Goal: Task Accomplishment & Management: Complete application form

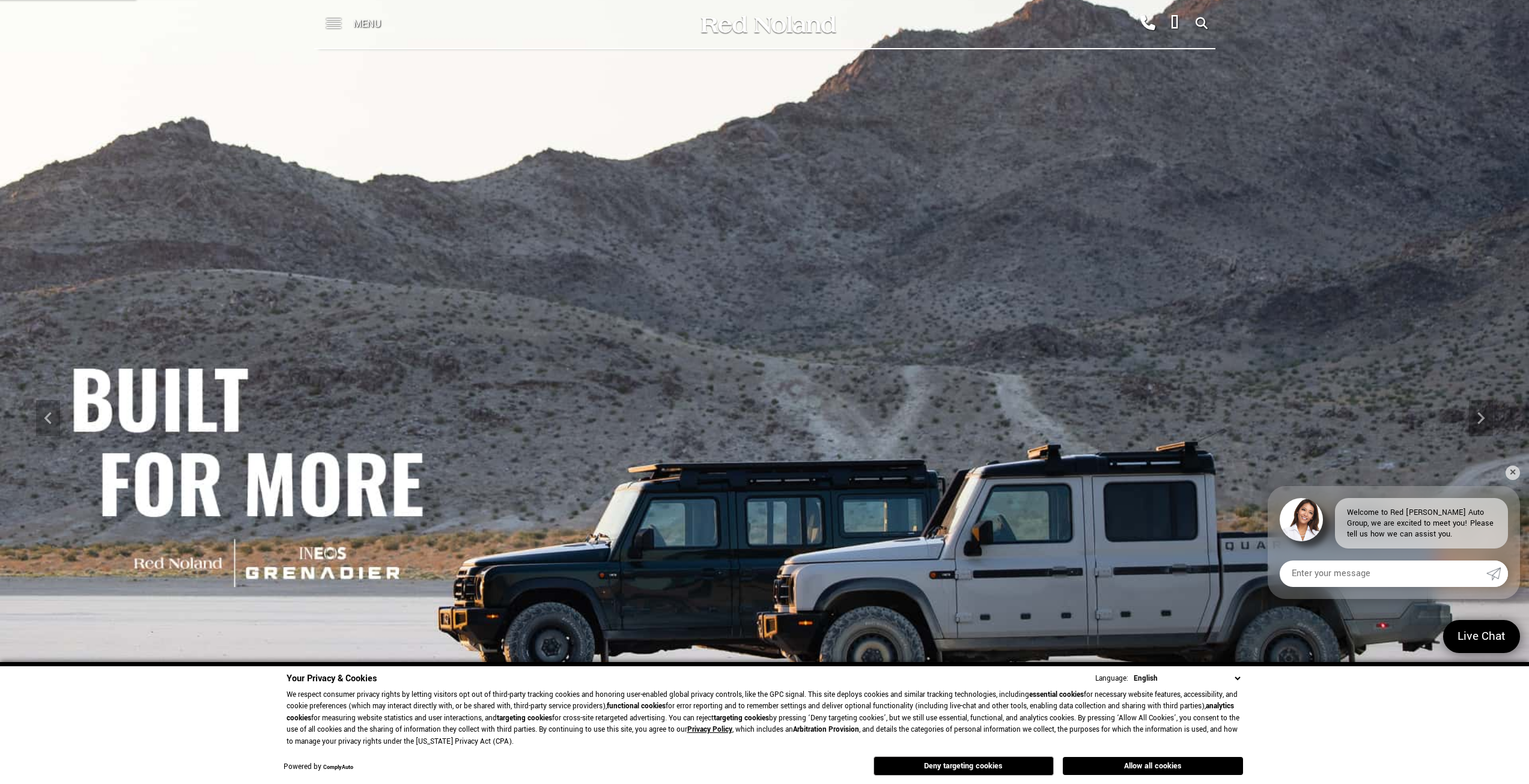
click at [350, 27] on div "Menu" at bounding box center [357, 24] width 87 height 48
click at [331, 21] on span at bounding box center [333, 24] width 15 height 48
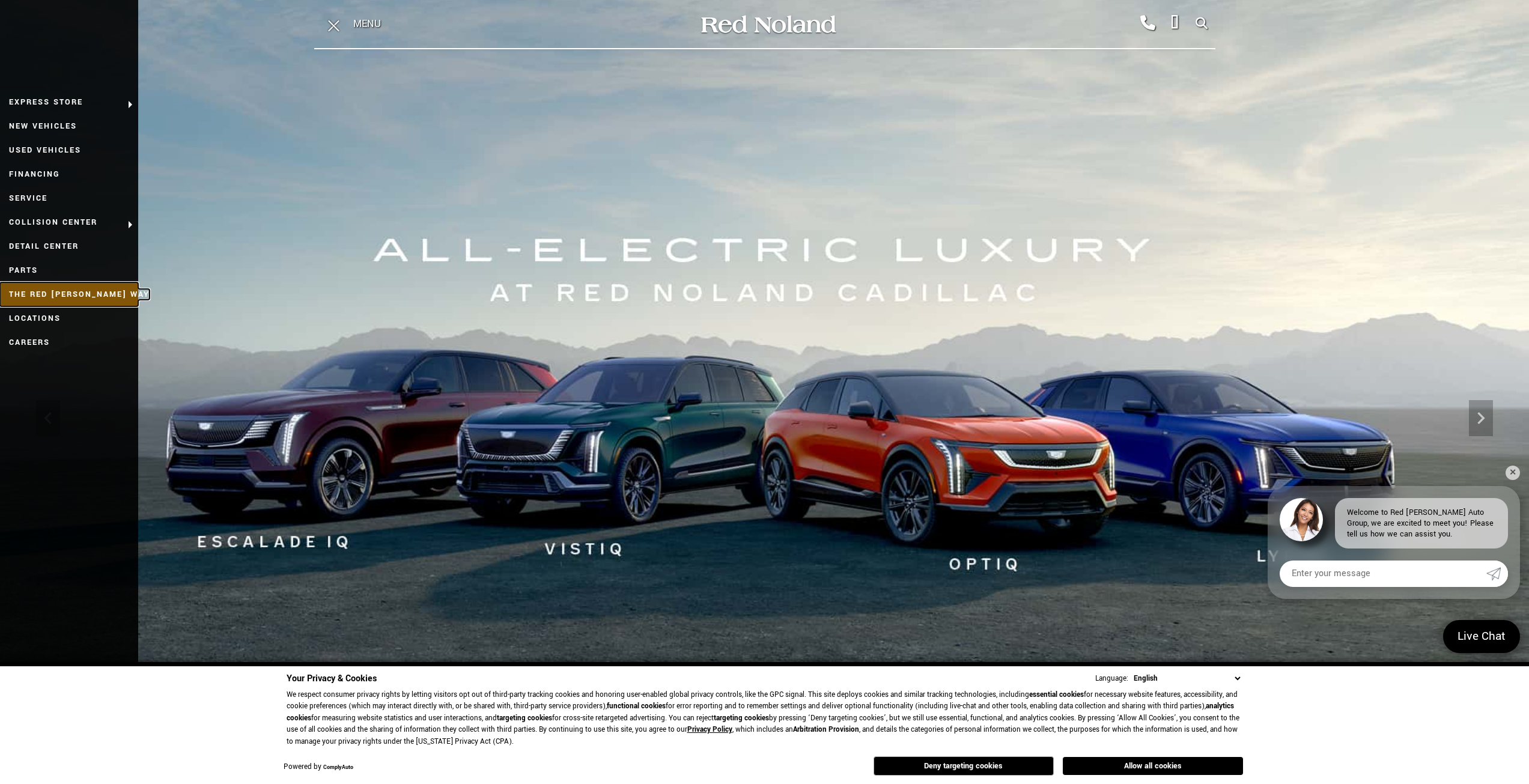
click at [33, 292] on link "The Red [PERSON_NAME] Way" at bounding box center [69, 294] width 138 height 24
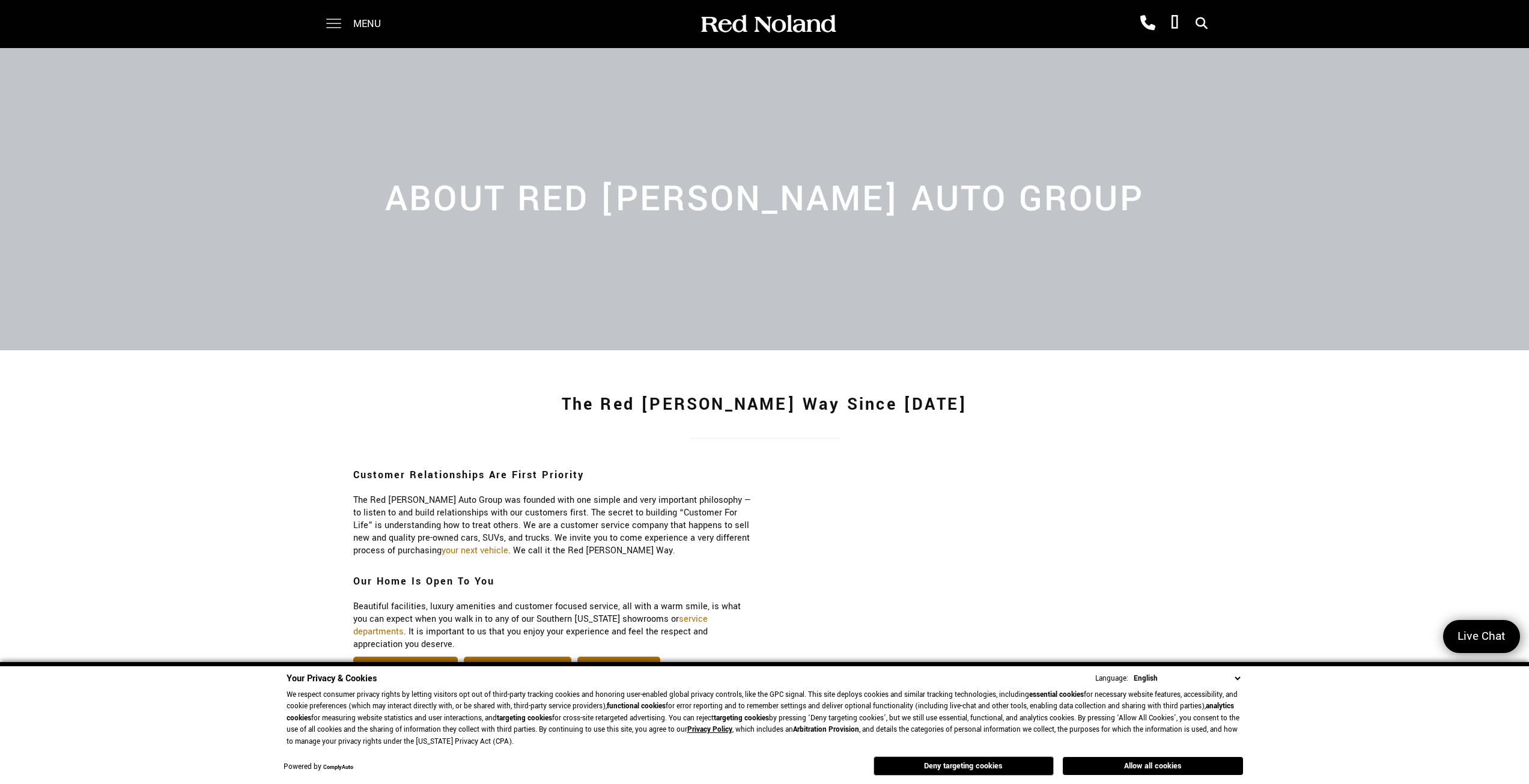
click at [333, 20] on span at bounding box center [333, 19] width 15 height 1
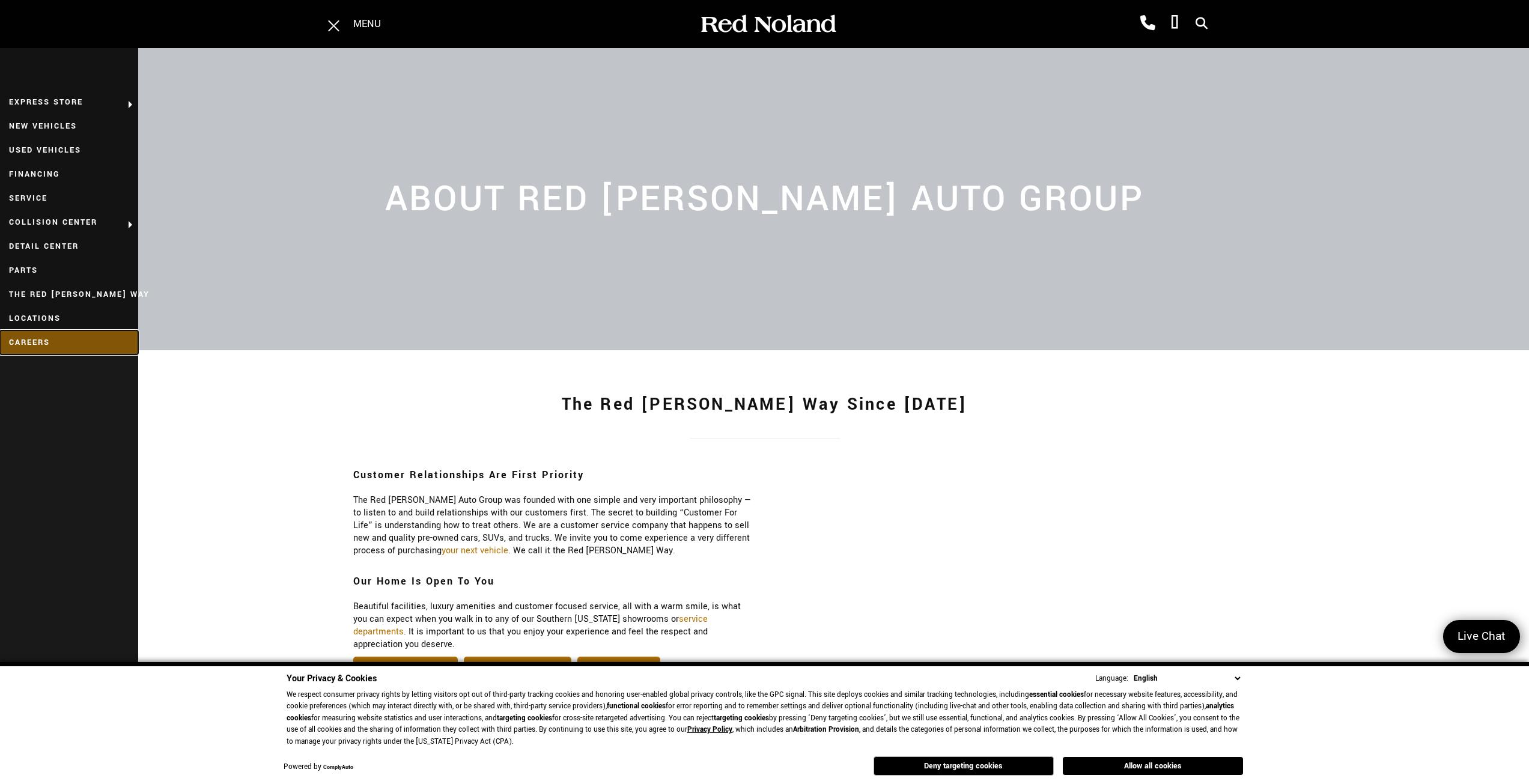
click at [36, 343] on link "Careers" at bounding box center [69, 342] width 138 height 24
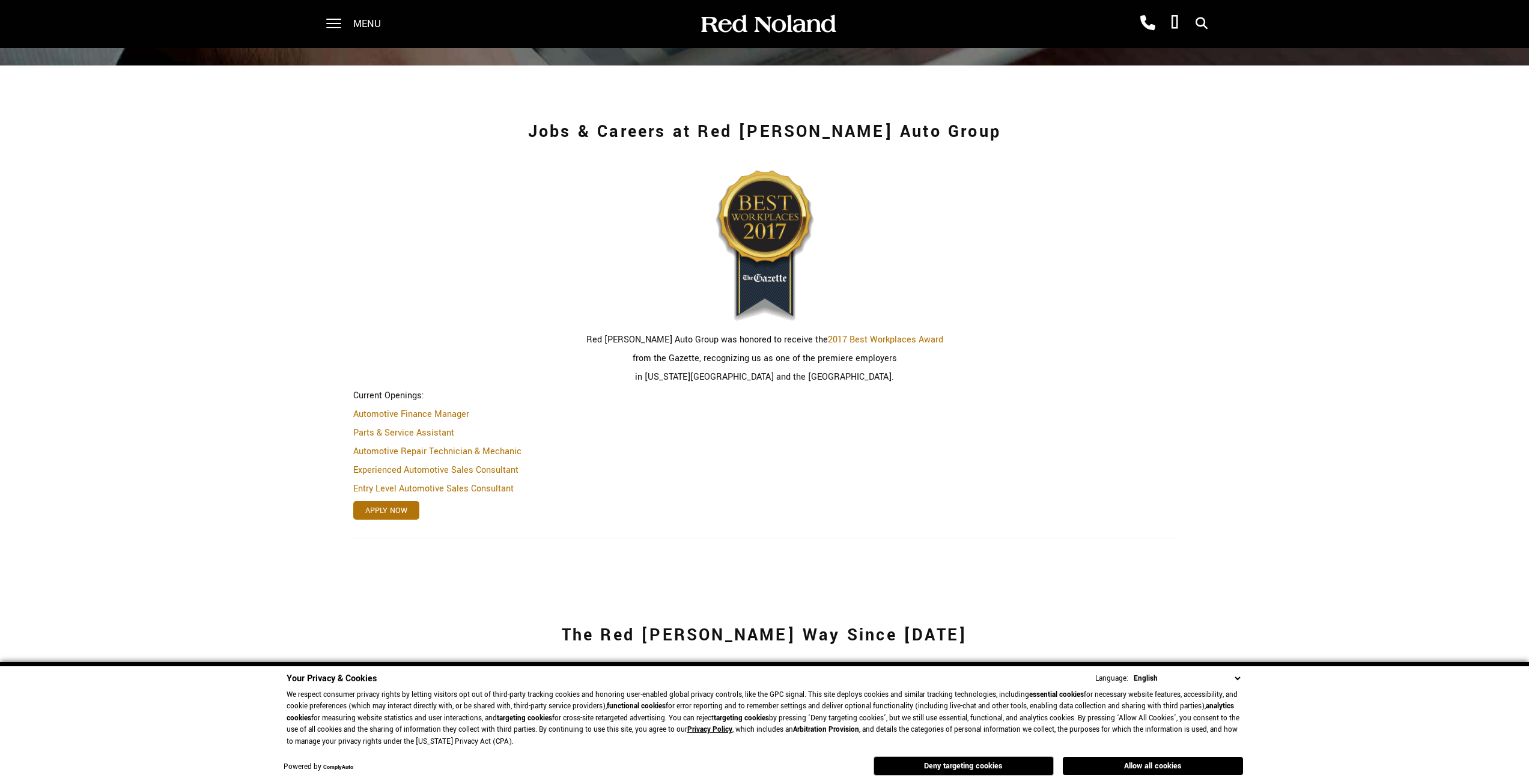
scroll to position [481, 0]
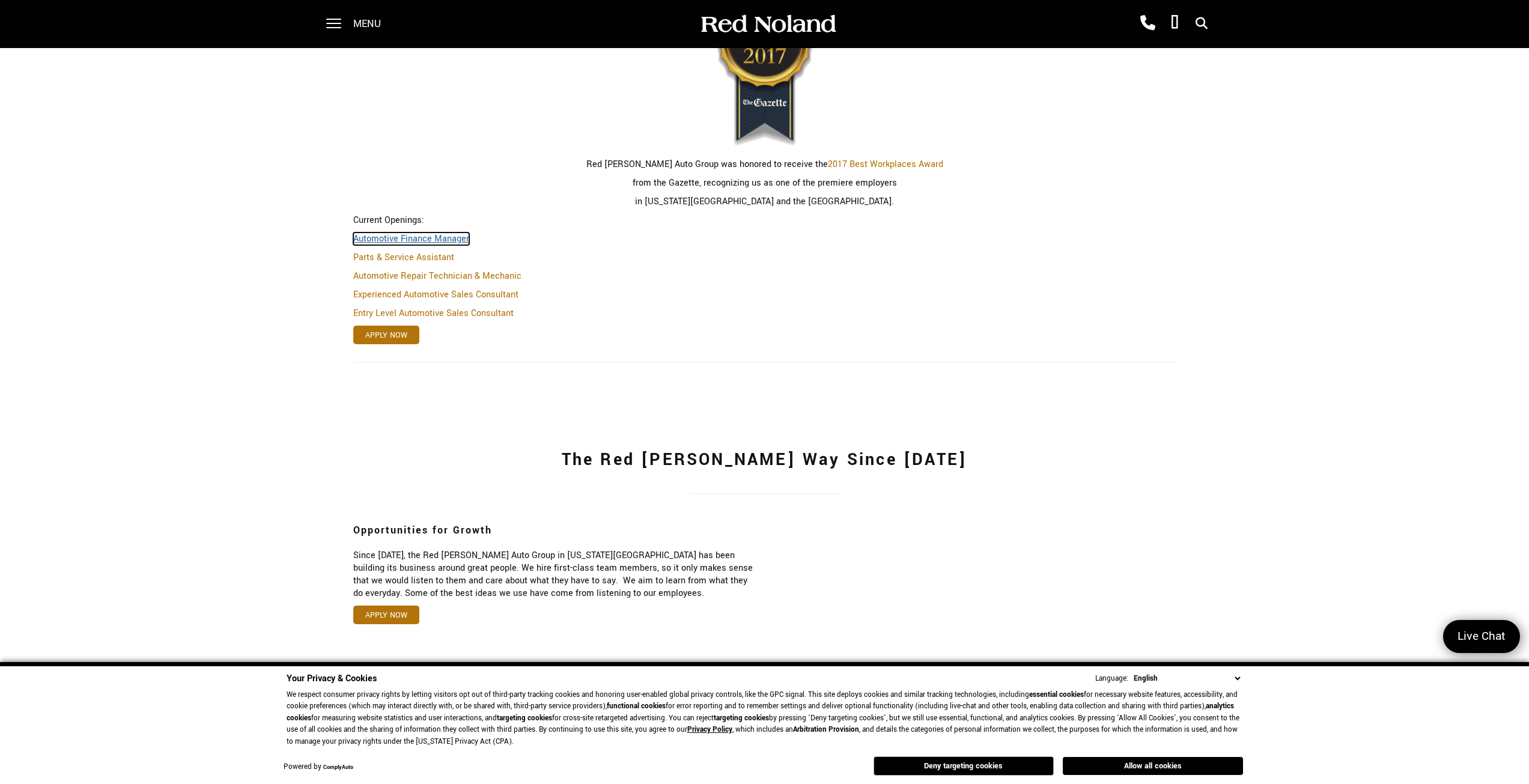
click at [432, 242] on link "Automotive Finance Manager" at bounding box center [411, 238] width 116 height 13
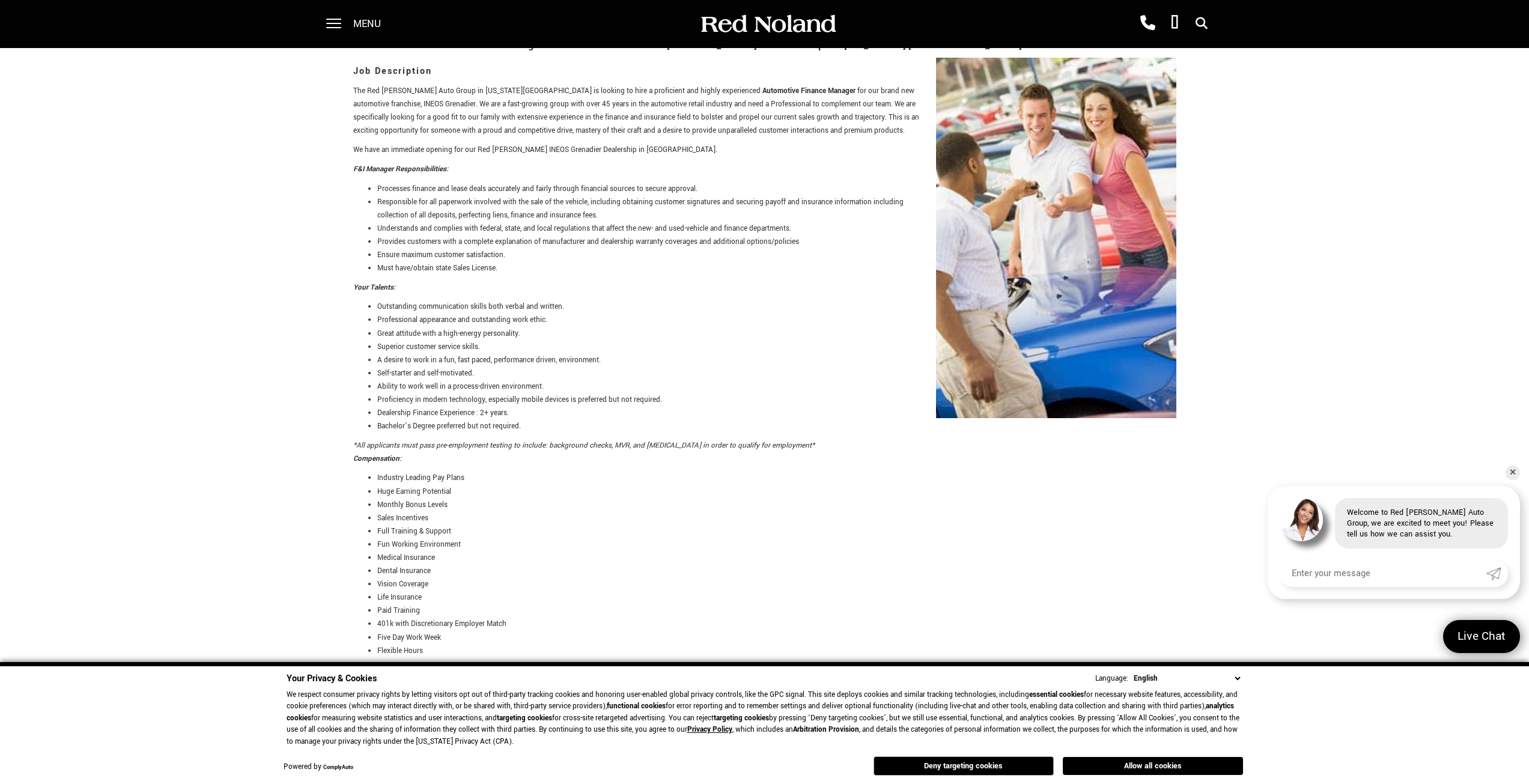
scroll to position [320, 0]
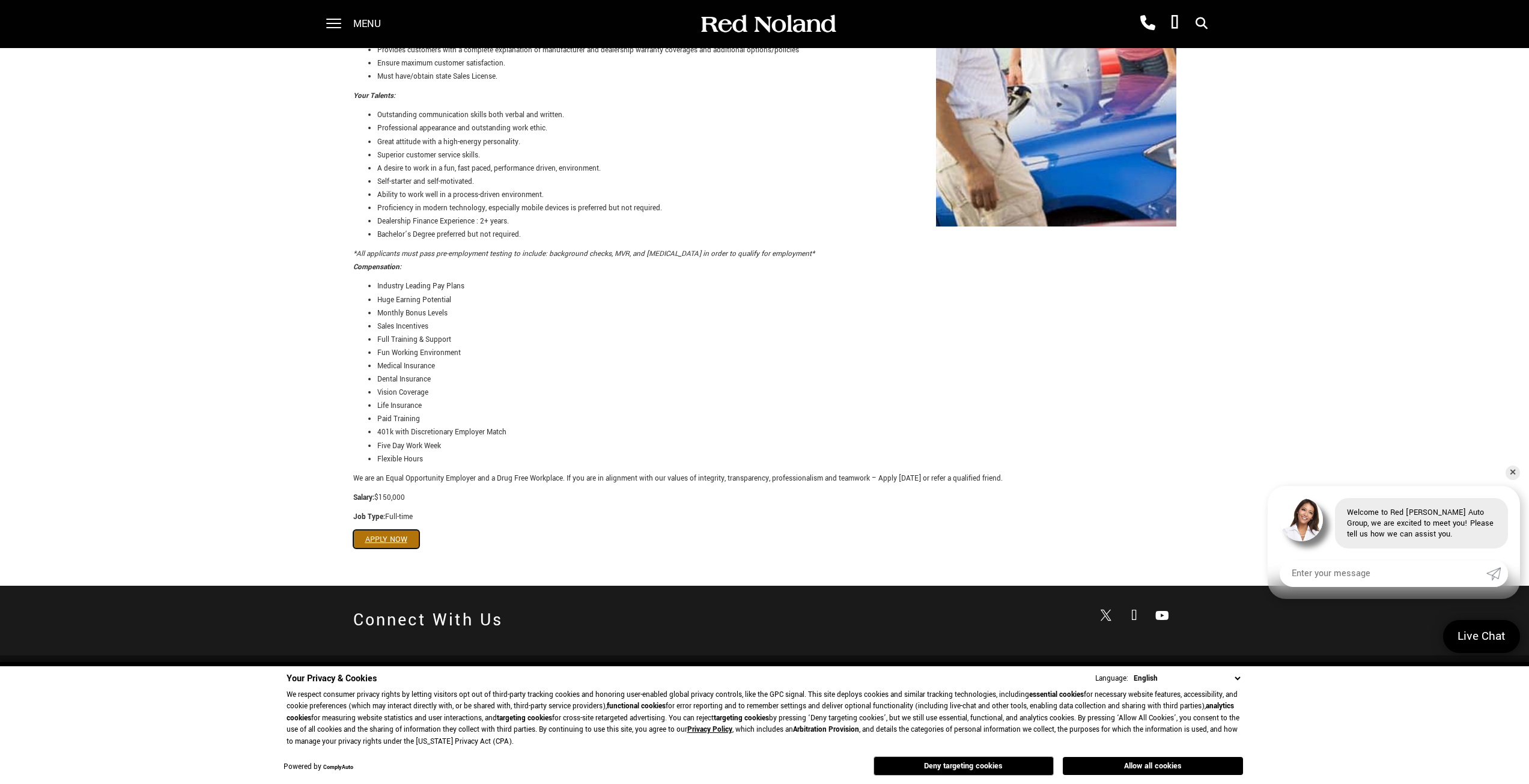
drag, startPoint x: 397, startPoint y: 535, endPoint x: 429, endPoint y: 513, distance: 38.8
click at [397, 535] on link "Apply Now" at bounding box center [386, 539] width 66 height 19
